Goal: Task Accomplishment & Management: Use online tool/utility

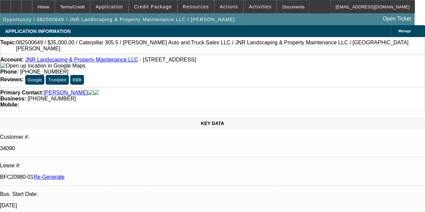
select select "4"
select select "0"
select select "6"
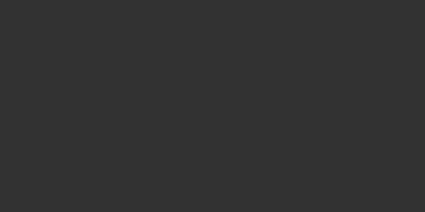
select select "3"
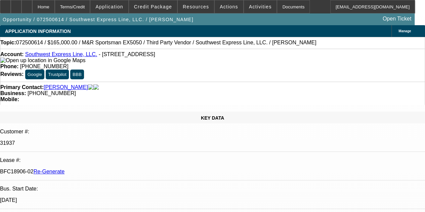
select select "0"
select select "2"
select select "0.1"
select select "4"
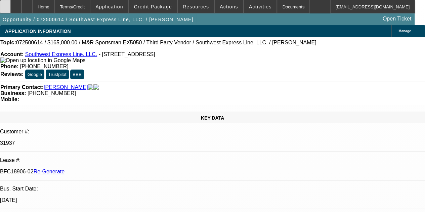
click at [11, 10] on div at bounding box center [5, 6] width 11 height 13
click at [244, 9] on span at bounding box center [260, 7] width 33 height 16
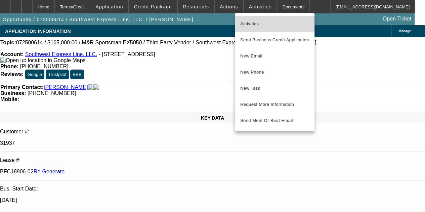
click at [248, 21] on span "Activities" at bounding box center [274, 24] width 69 height 8
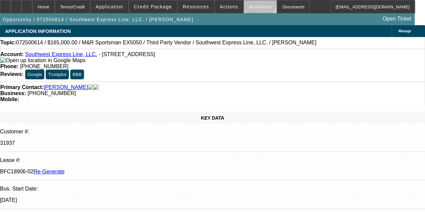
click at [249, 6] on button "Activities" at bounding box center [260, 6] width 33 height 13
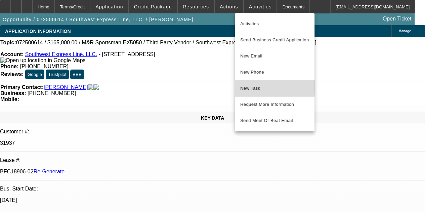
click at [247, 87] on span "New Task" at bounding box center [274, 88] width 69 height 8
